Goal: Check status

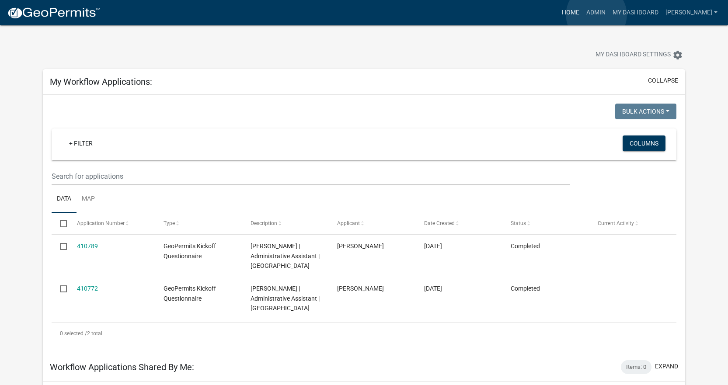
click at [583, 15] on link "Home" at bounding box center [571, 12] width 24 height 17
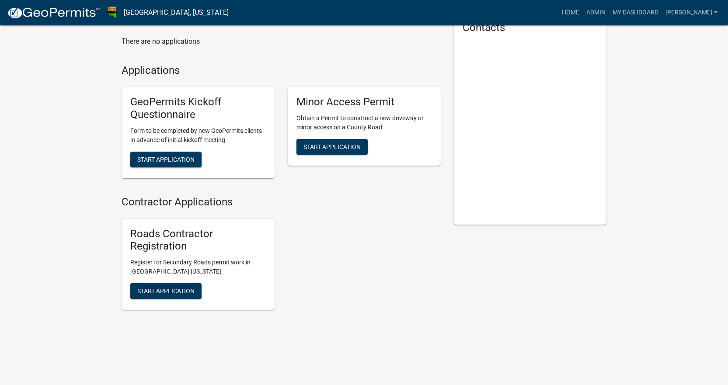
scroll to position [7, 0]
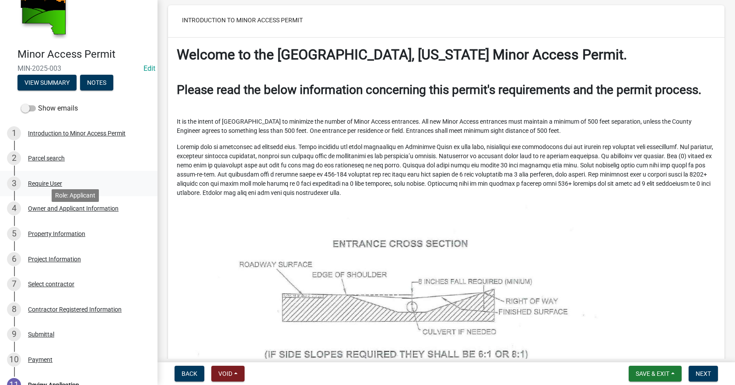
scroll to position [175, 0]
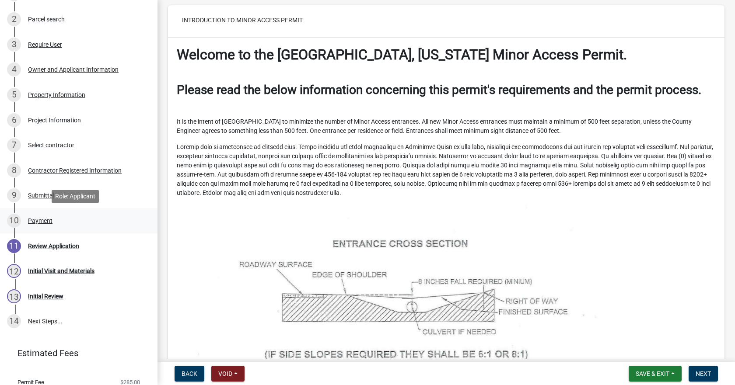
click at [42, 219] on div "Payment" at bounding box center [40, 221] width 24 height 6
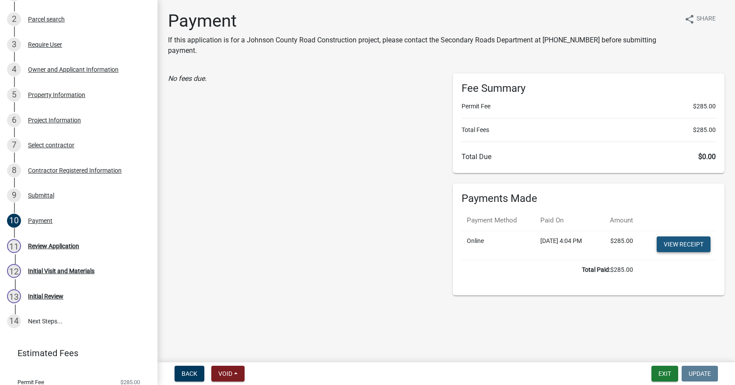
click at [697, 242] on link "View receipt" at bounding box center [684, 245] width 54 height 16
click at [680, 243] on link "View receipt" at bounding box center [684, 245] width 54 height 16
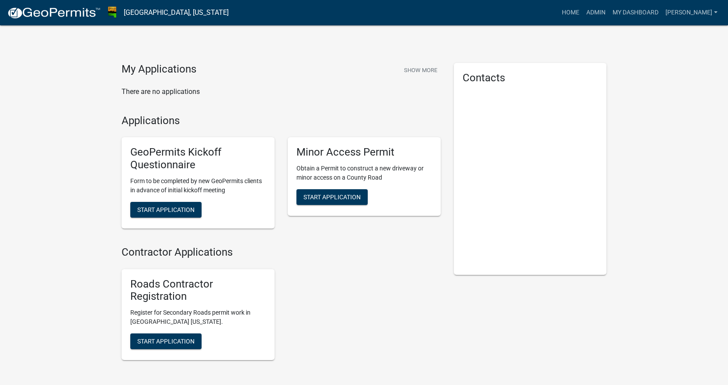
scroll to position [7, 0]
